Goal: Transaction & Acquisition: Subscribe to service/newsletter

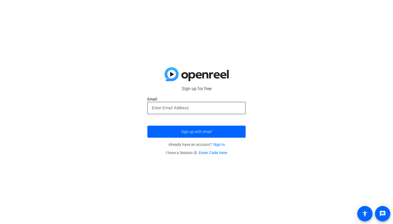
click at [173, 108] on input "email" at bounding box center [197, 108] width 90 height 7
type input "h"
type input "[PERSON_NAME][EMAIL_ADDRESS][DOMAIN_NAME]"
click at [197, 132] on button "Sign up with email" at bounding box center [197, 132] width 98 height 12
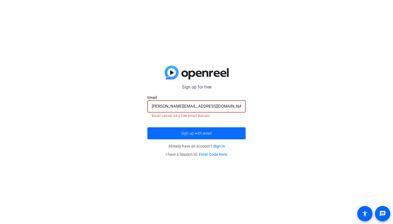
click at [198, 133] on span "Sign up with email" at bounding box center [196, 133] width 31 height 0
click at [197, 133] on span "Sign up with email" at bounding box center [196, 133] width 31 height 0
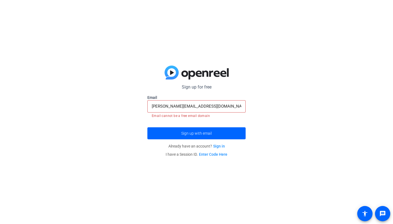
click at [216, 146] on link "Sign in" at bounding box center [219, 146] width 12 height 4
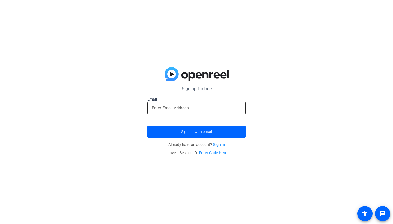
click at [171, 106] on input "email" at bounding box center [197, 108] width 90 height 7
paste input "[PERSON_NAME][EMAIL_ADDRESS][DOMAIN_NAME]"
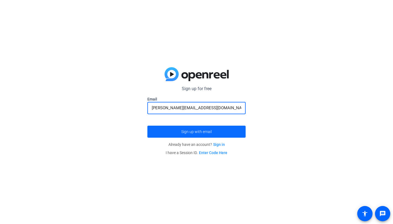
type input "[PERSON_NAME][EMAIL_ADDRESS][DOMAIN_NAME]"
click at [173, 130] on span "submit" at bounding box center [197, 131] width 98 height 13
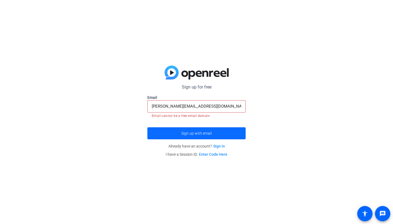
click at [181, 135] on span "submit" at bounding box center [197, 133] width 98 height 13
